Goal: Find specific page/section: Find specific page/section

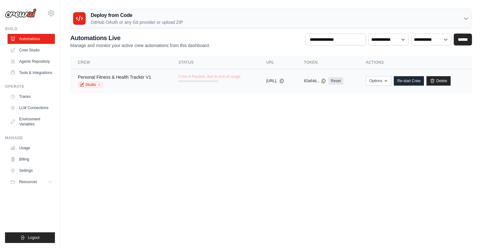
click at [122, 77] on link "Personal Fitness & Health Tracker V1" at bounding box center [114, 77] width 73 height 5
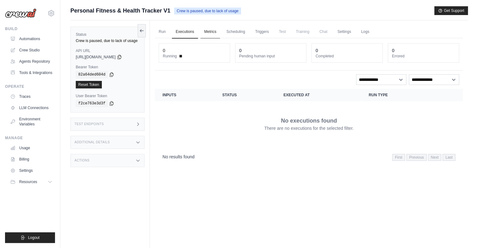
click at [212, 31] on link "Metrics" at bounding box center [210, 31] width 20 height 13
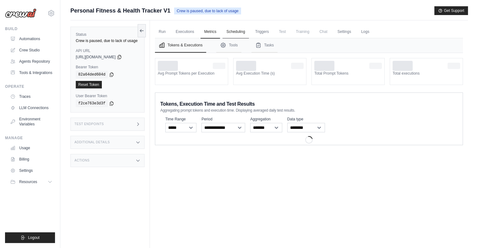
click at [232, 32] on link "Scheduling" at bounding box center [235, 31] width 26 height 13
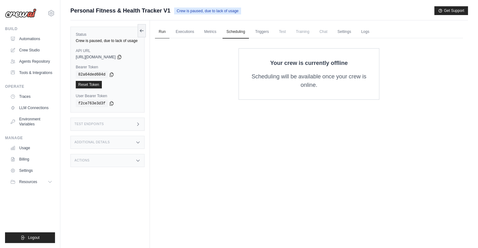
click at [161, 32] on link "Run" at bounding box center [162, 31] width 14 height 13
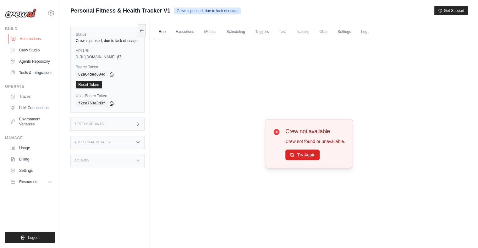
click at [35, 40] on link "Automations" at bounding box center [31, 39] width 47 height 10
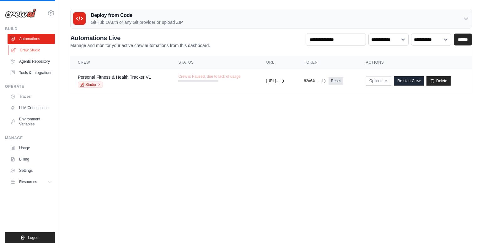
click at [33, 47] on link "Crew Studio" at bounding box center [31, 50] width 47 height 10
